Goal: Task Accomplishment & Management: Use online tool/utility

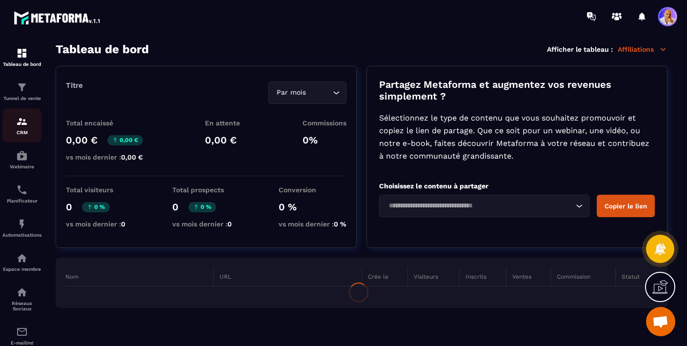
scroll to position [3726, 0]
click at [22, 126] on img at bounding box center [22, 122] width 12 height 12
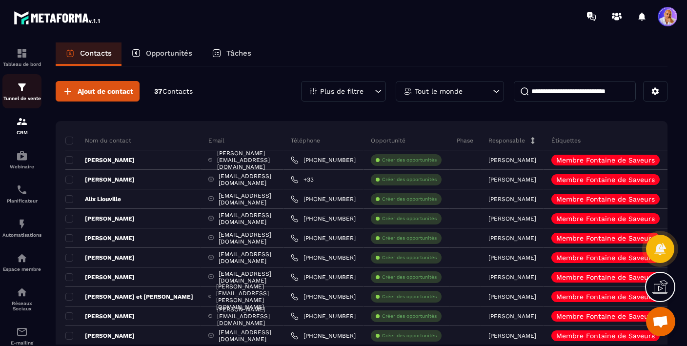
click at [22, 90] on img at bounding box center [22, 88] width 12 height 12
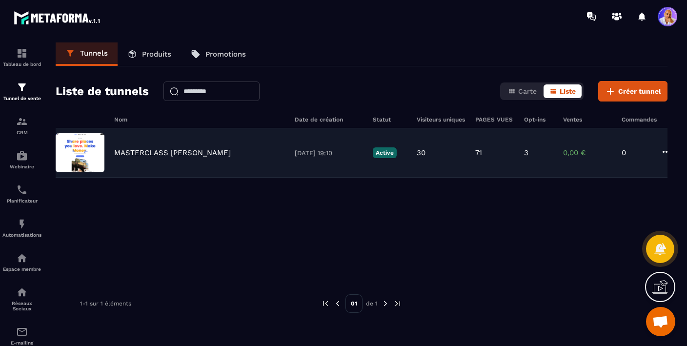
click at [129, 156] on p "MASTERCLASS [PERSON_NAME]" at bounding box center [172, 152] width 117 height 9
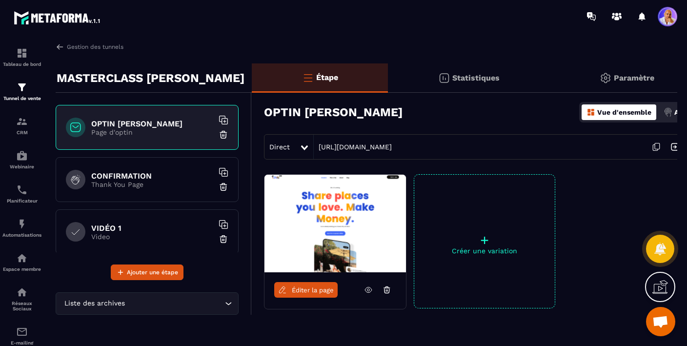
scroll to position [1, 0]
click at [136, 226] on h6 "VIDÉO 1" at bounding box center [152, 227] width 122 height 9
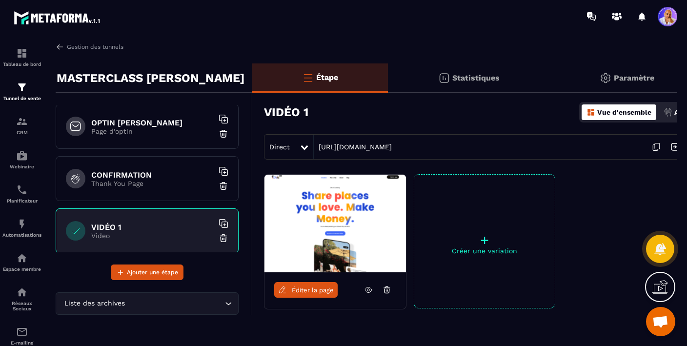
click at [330, 227] on img at bounding box center [336, 224] width 142 height 98
click at [312, 293] on span "Éditer la page" at bounding box center [313, 290] width 42 height 7
